Goal: Obtain resource: Download file/media

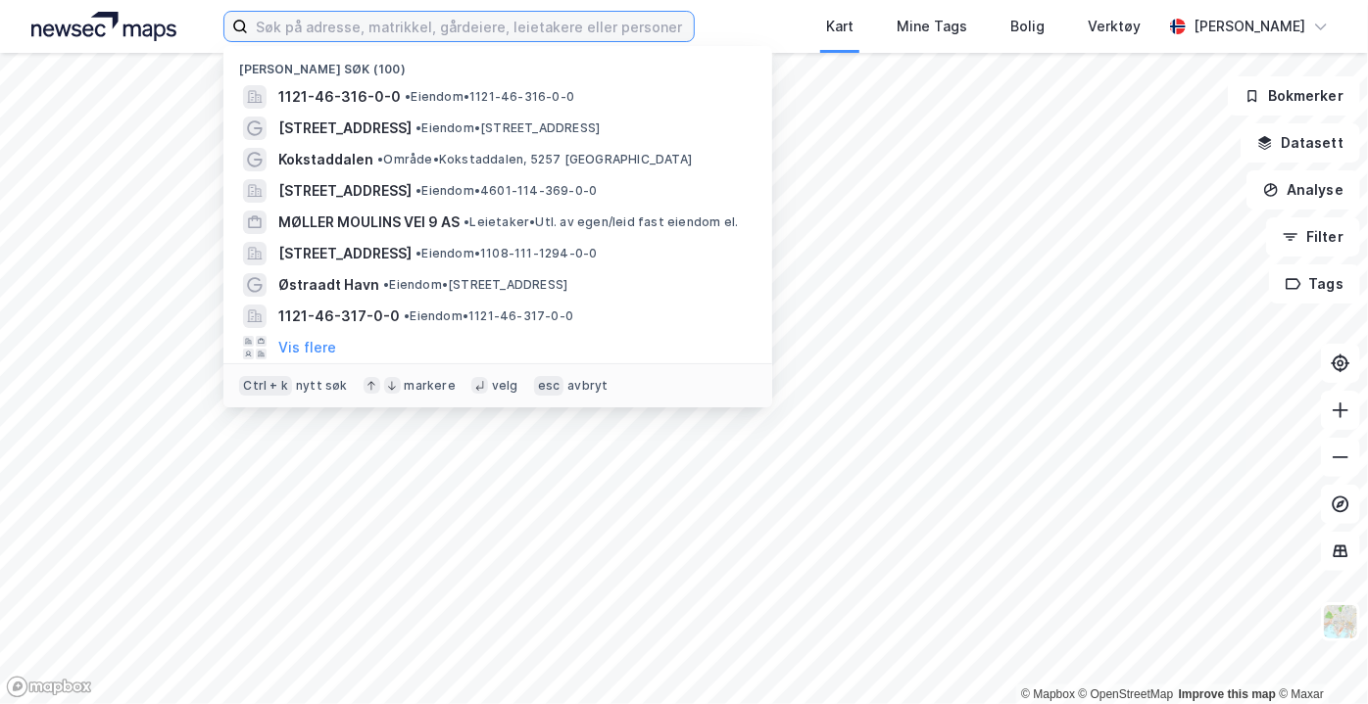
click at [654, 33] on input at bounding box center [471, 26] width 446 height 29
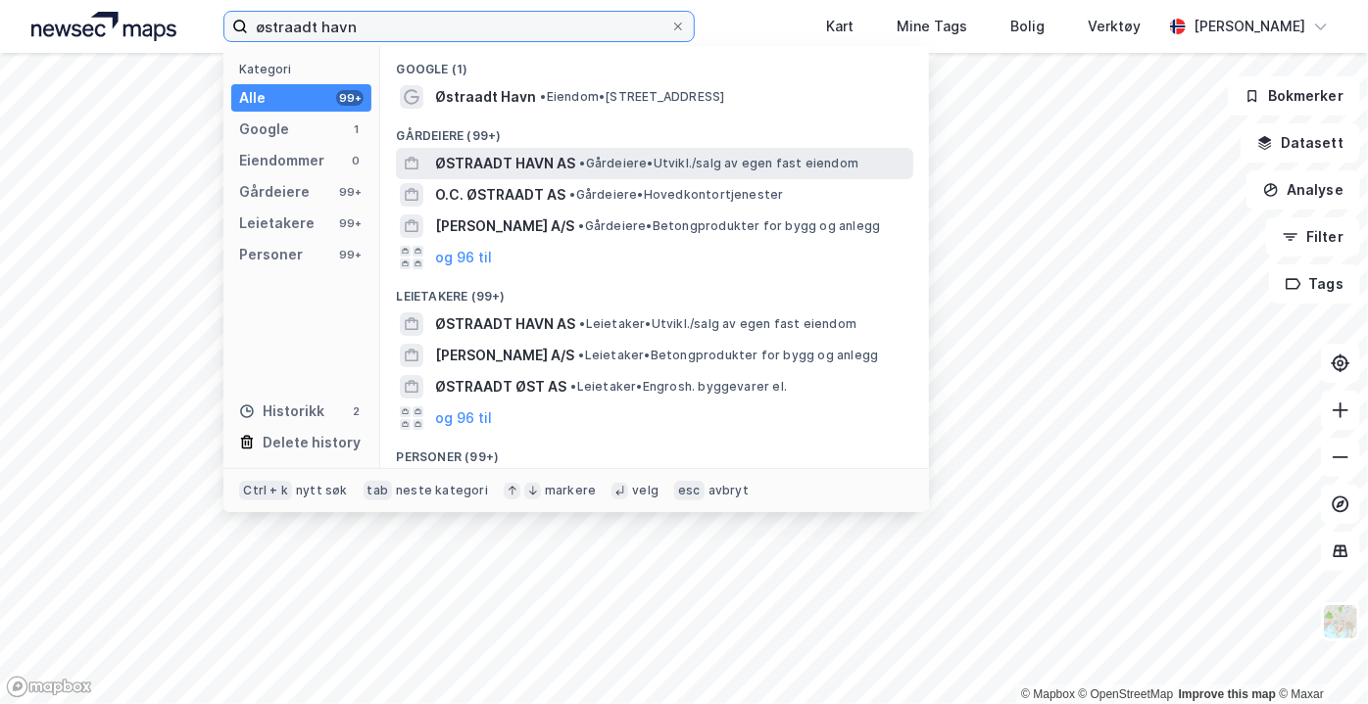
type input "østraadt havn"
click at [550, 153] on span "ØSTRAADT HAVN AS" at bounding box center [505, 164] width 140 height 24
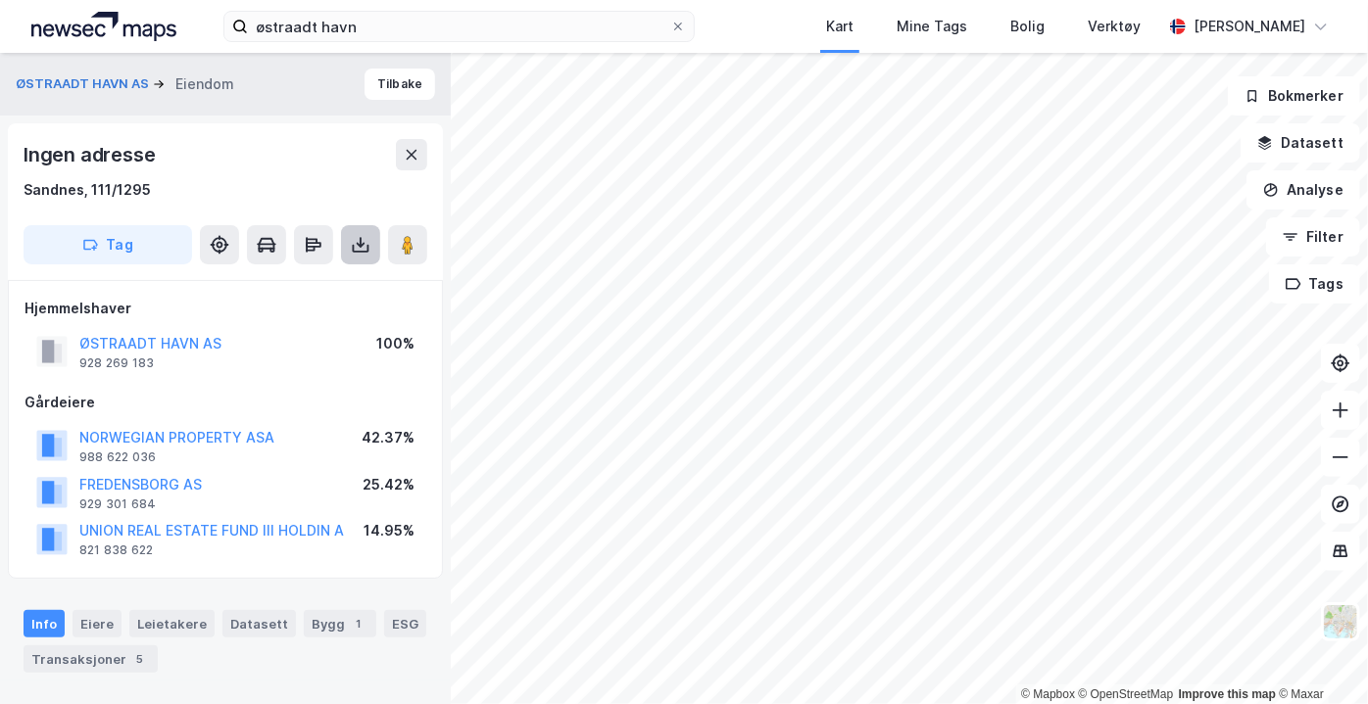
click at [364, 244] on icon at bounding box center [361, 245] width 20 height 20
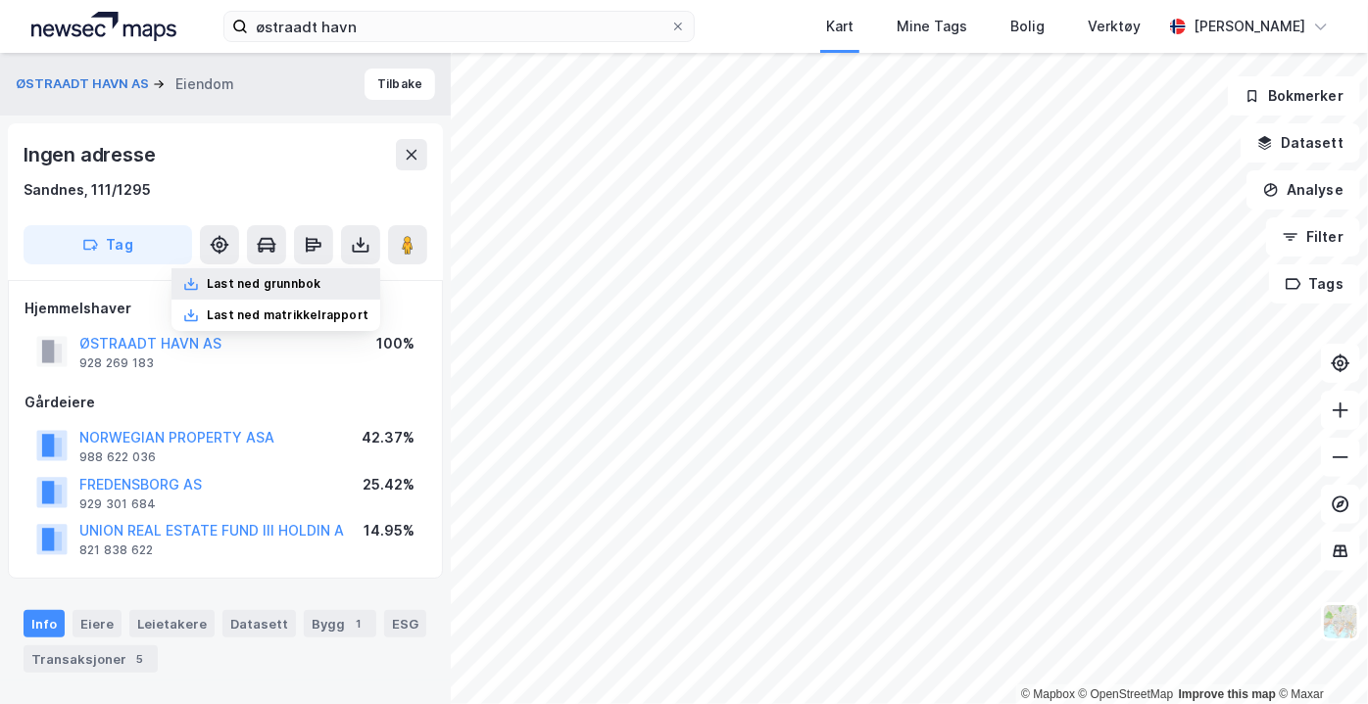
click at [355, 268] on div "Last ned grunnbok" at bounding box center [275, 283] width 209 height 31
